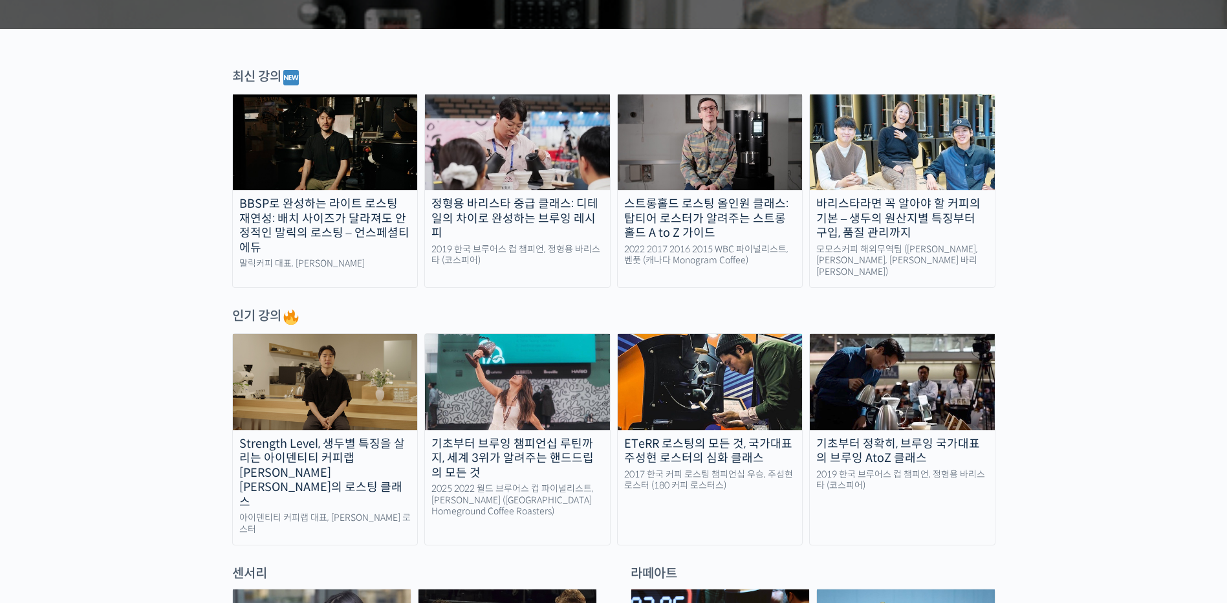
scroll to position [388, 0]
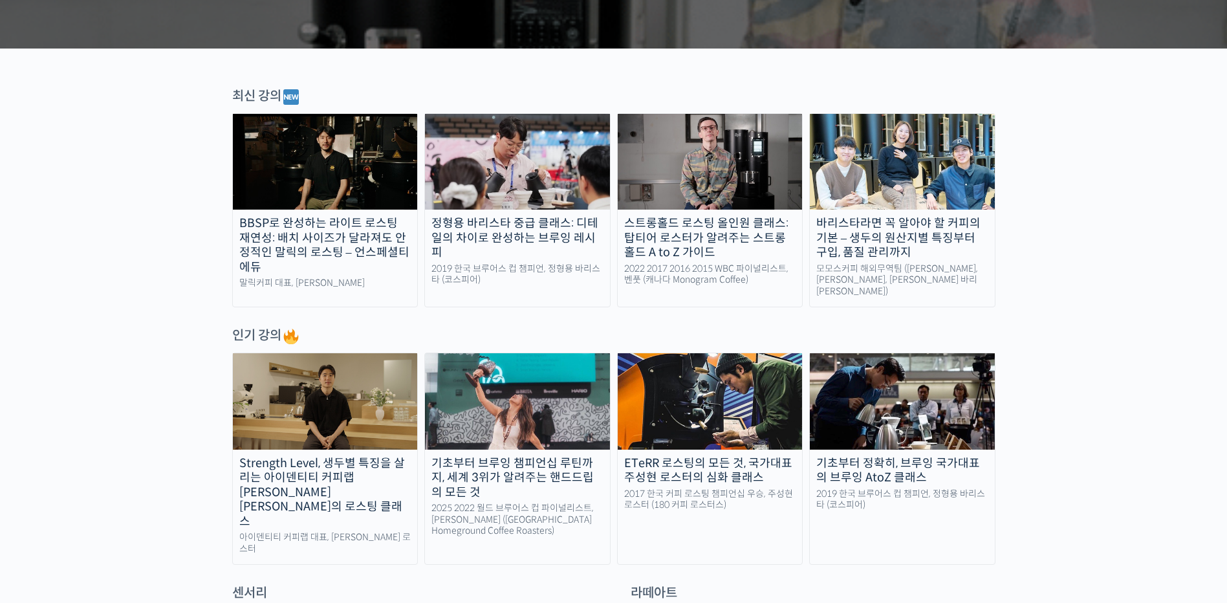
click at [671, 169] on img at bounding box center [710, 162] width 185 height 96
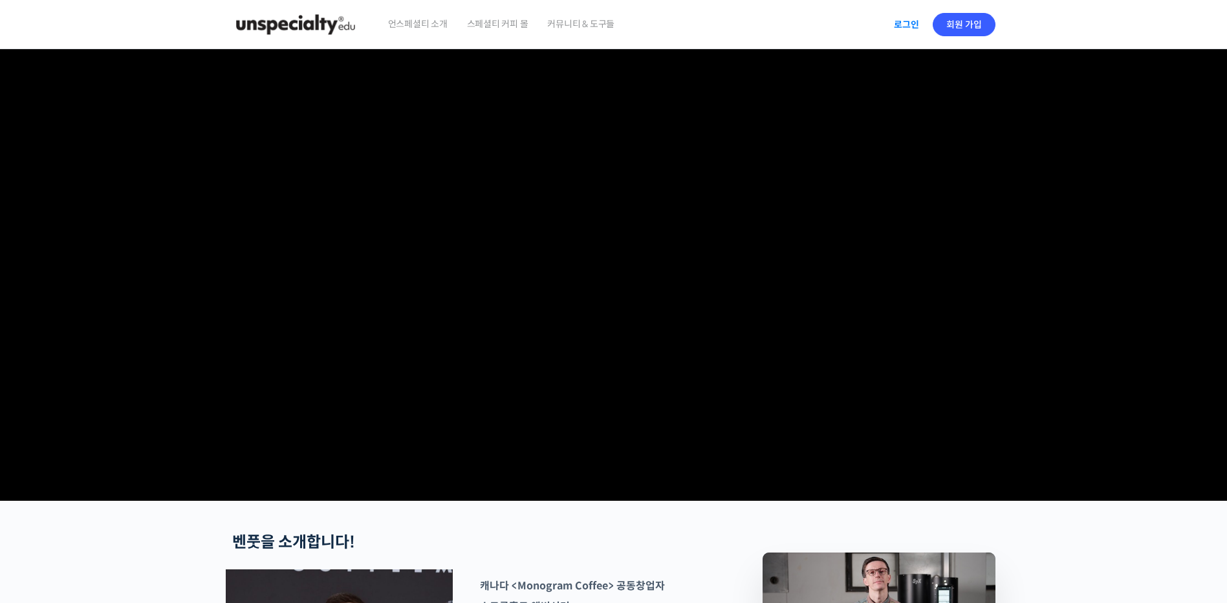
type input "sjy_3514@naver.com"
click at [898, 18] on link "로그인" at bounding box center [906, 25] width 41 height 30
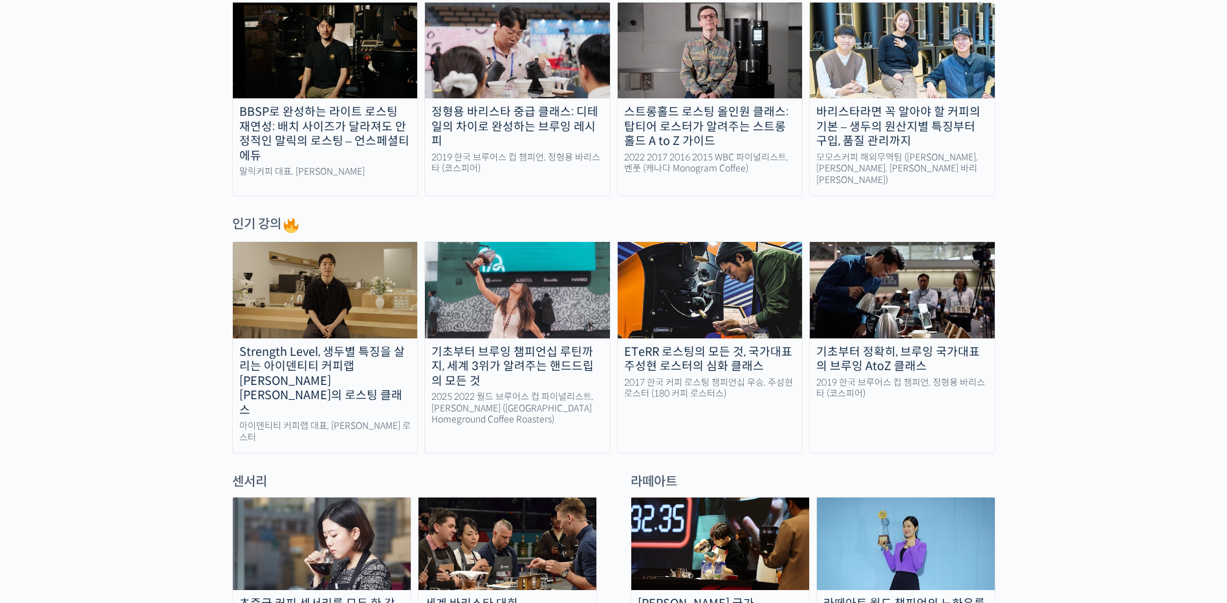
scroll to position [388, 0]
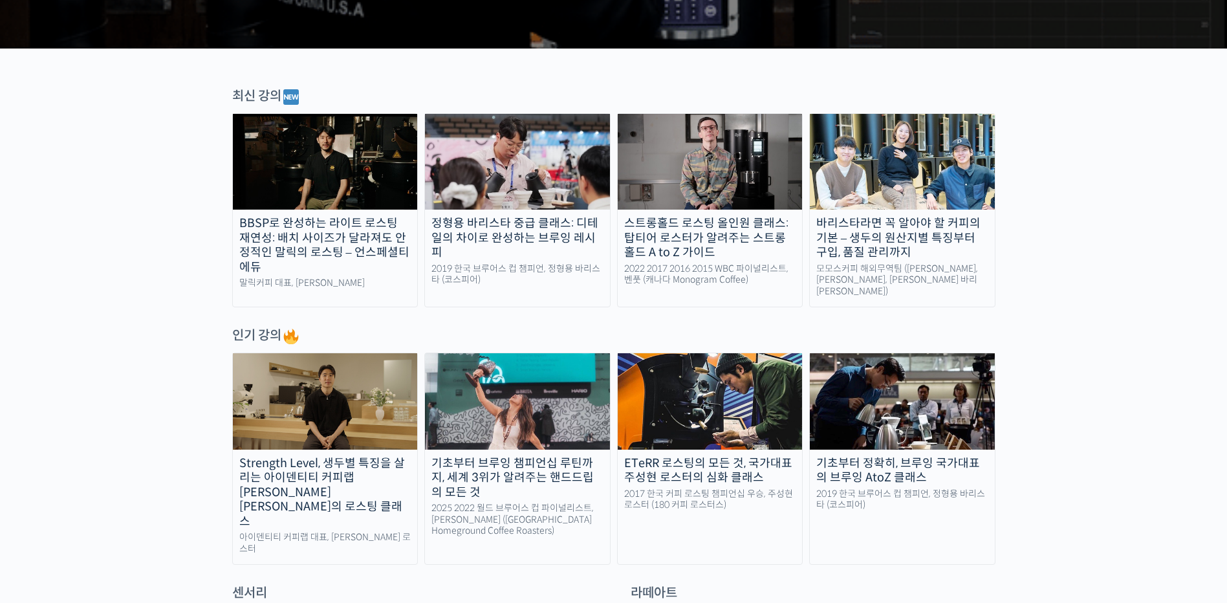
click at [711, 175] on img at bounding box center [710, 162] width 185 height 96
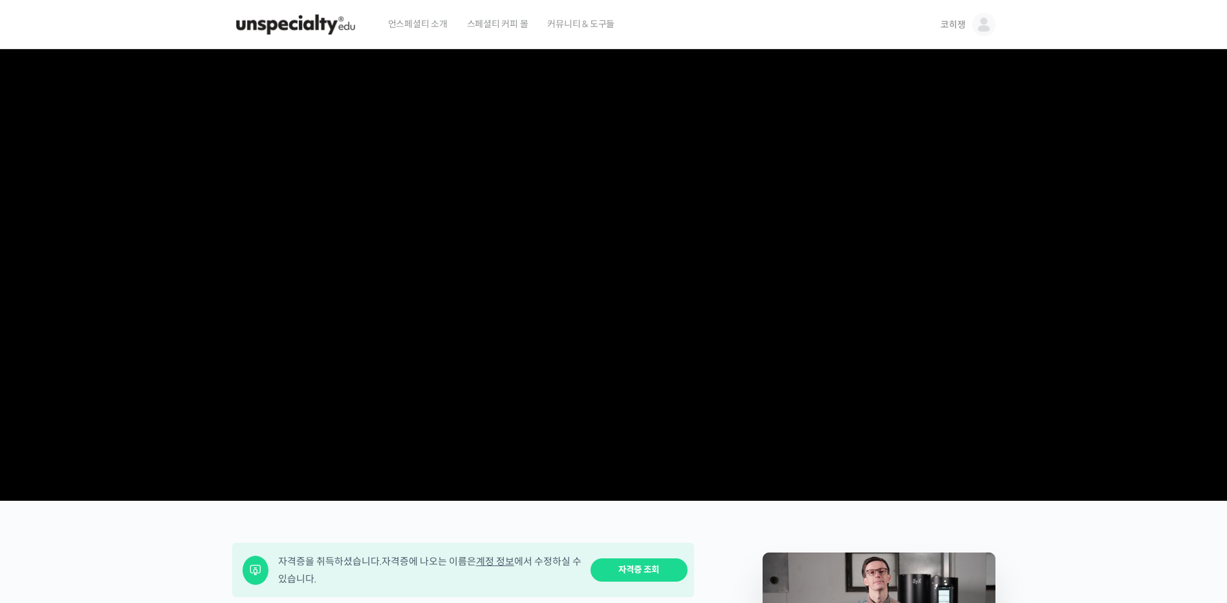
click at [298, 20] on img at bounding box center [295, 24] width 127 height 39
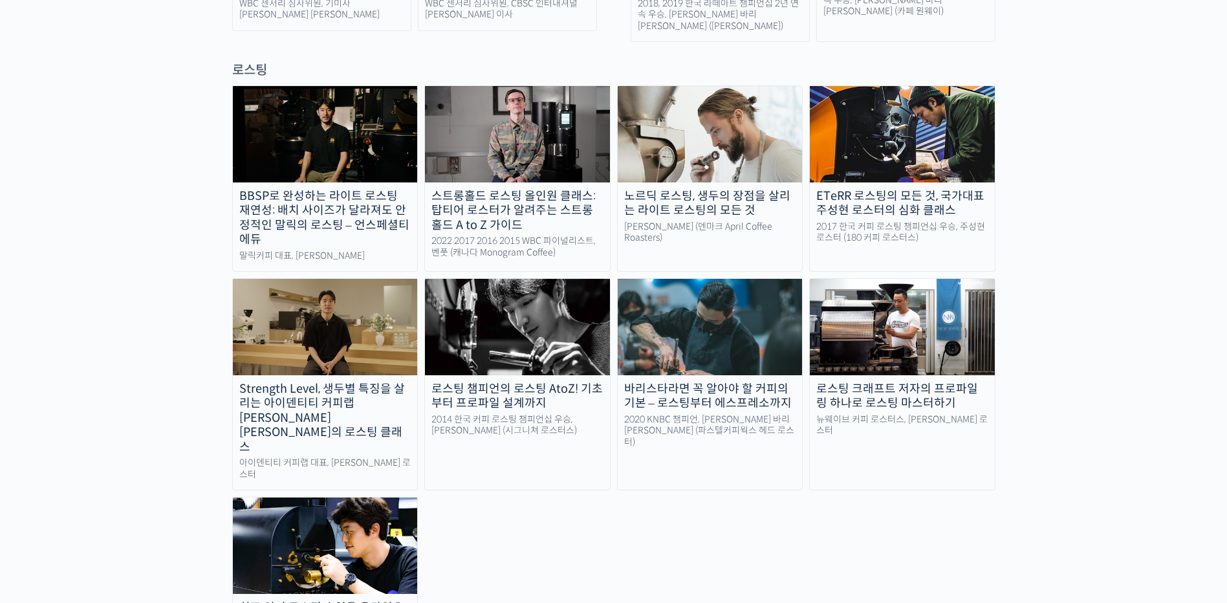
scroll to position [1164, 0]
